Goal: Find specific page/section: Find specific page/section

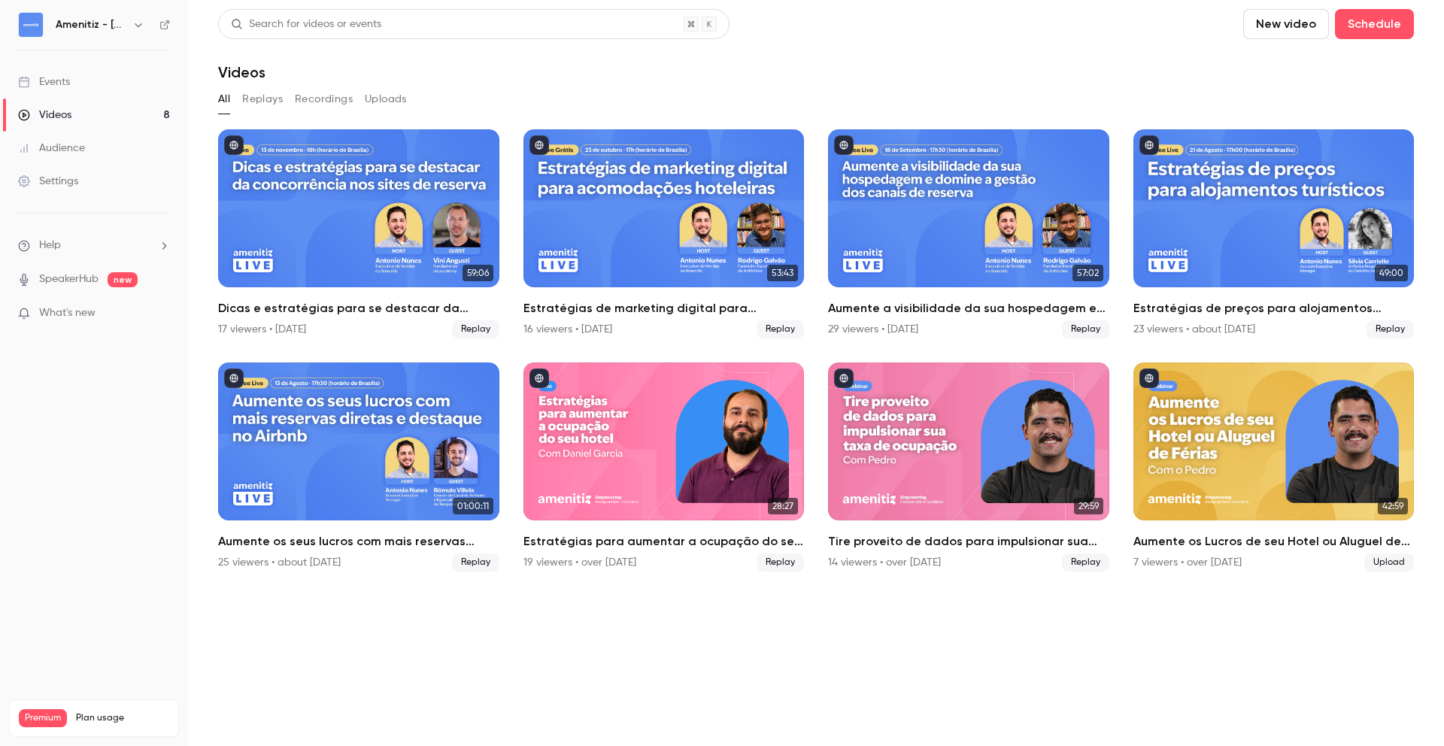
click at [130, 24] on button "button" at bounding box center [138, 25] width 18 height 18
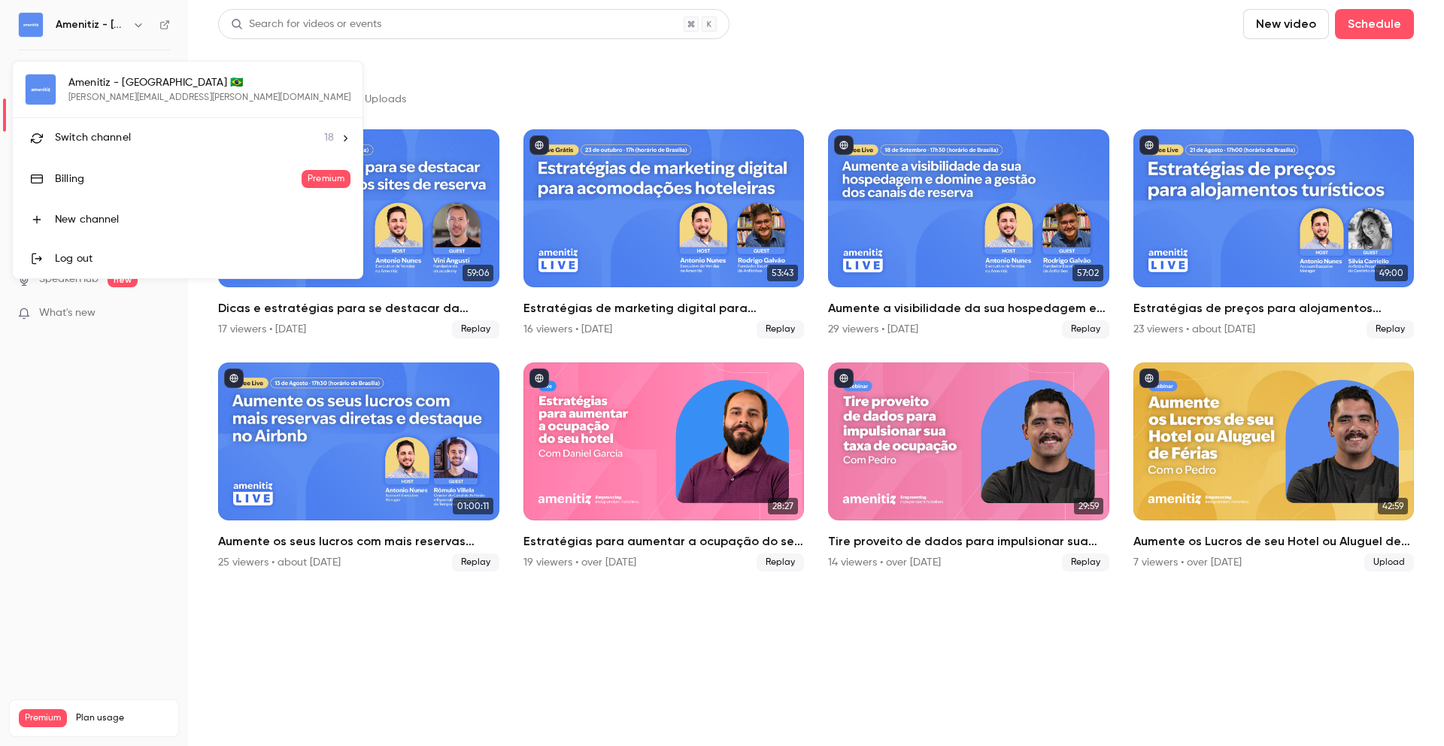
click at [149, 143] on div "Switch channel 18" at bounding box center [194, 138] width 279 height 16
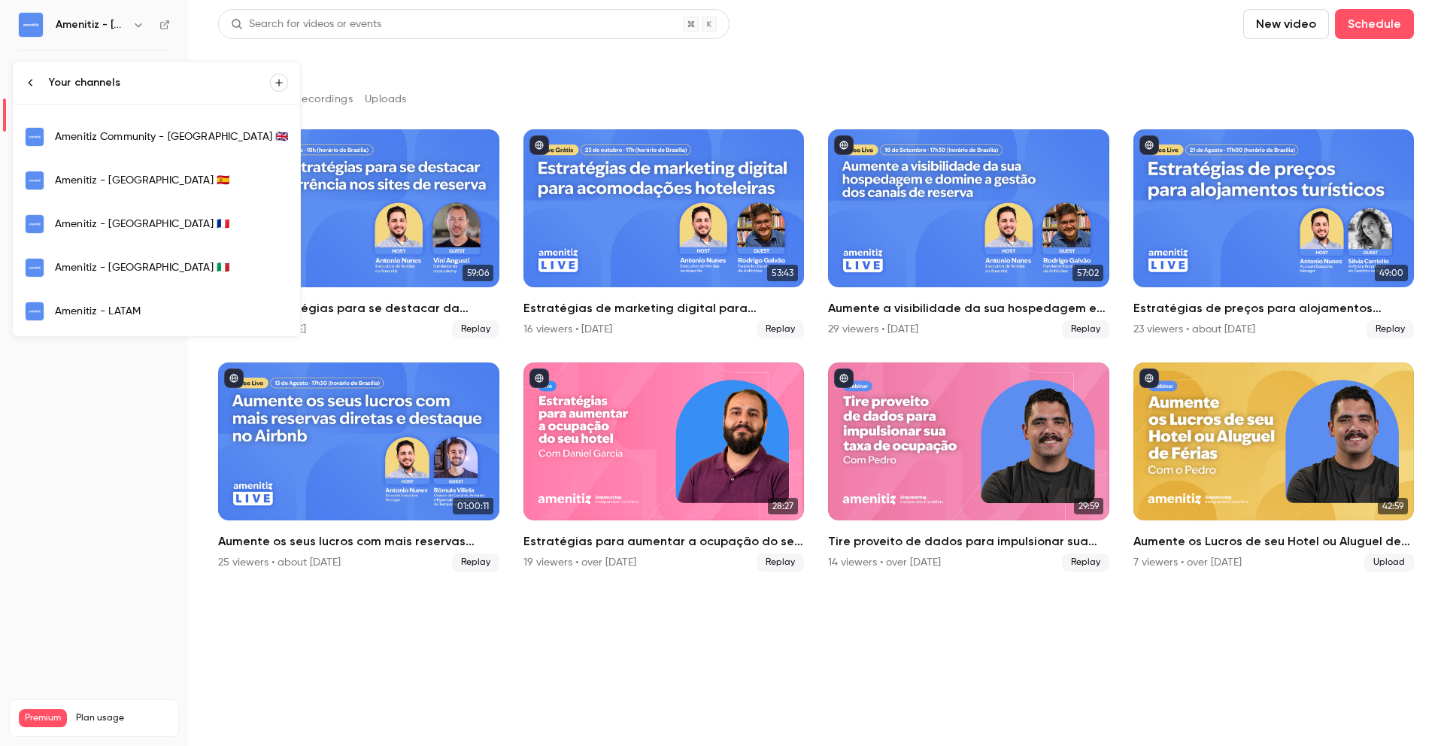
scroll to position [296, 0]
click at [131, 262] on div "Amenitiz - [GEOGRAPHIC_DATA] 🇮🇹" at bounding box center [171, 266] width 233 height 15
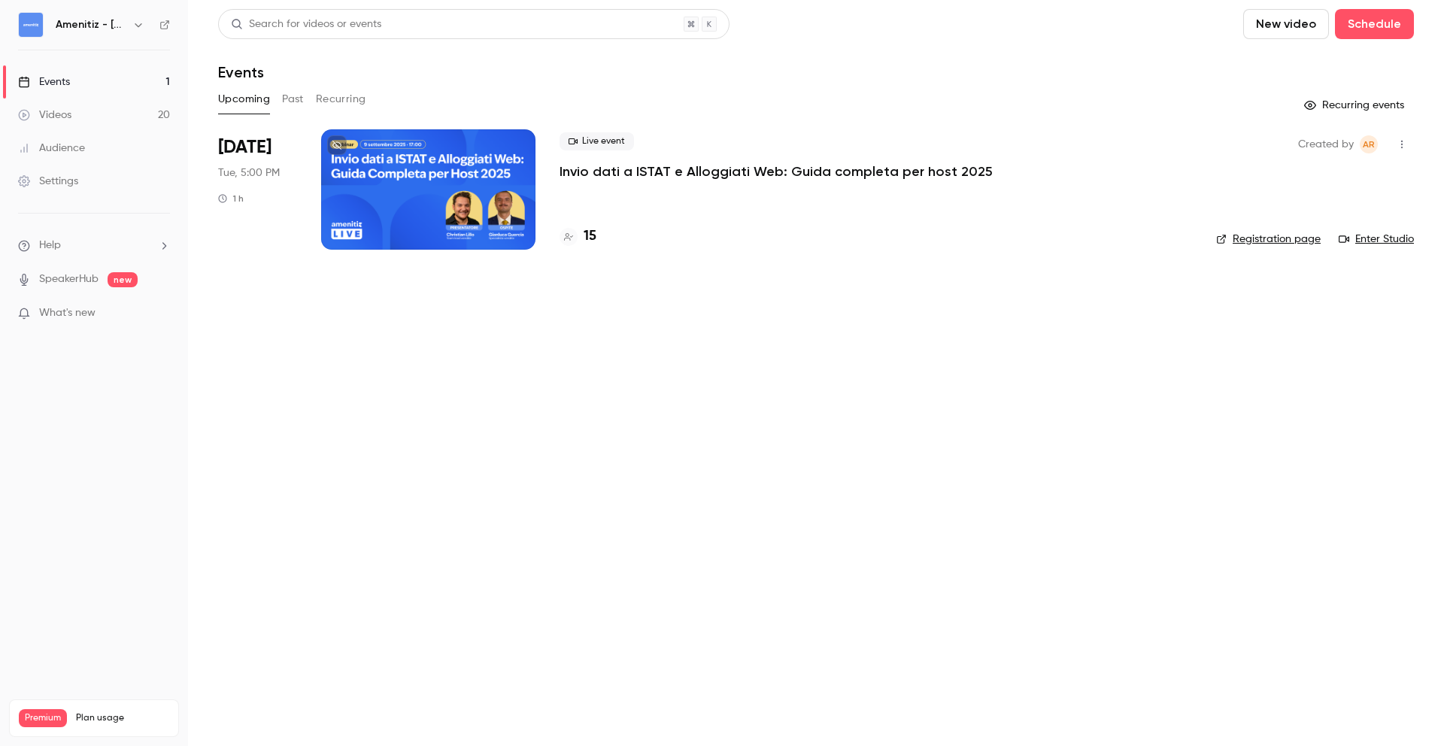
click at [415, 213] on div at bounding box center [428, 189] width 214 height 120
